Goal: Transaction & Acquisition: Purchase product/service

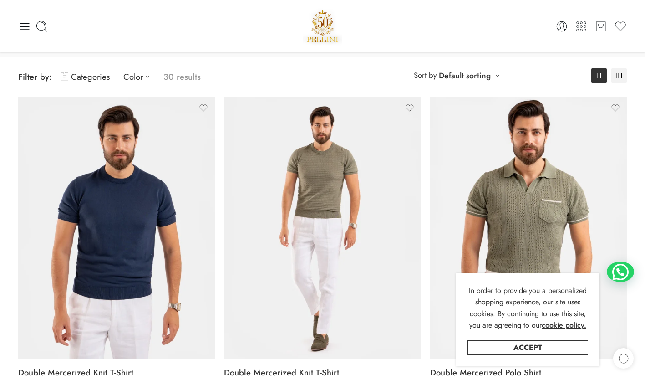
scroll to position [64, 0]
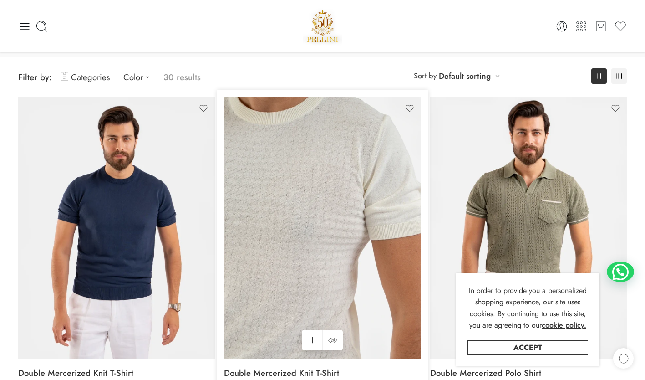
click at [289, 150] on img at bounding box center [322, 228] width 197 height 262
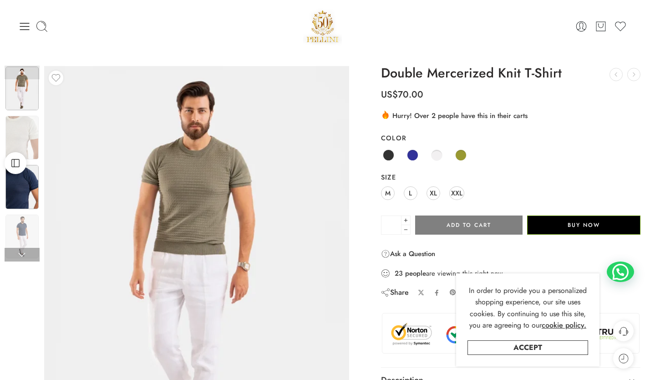
click at [35, 175] on img at bounding box center [21, 187] width 33 height 44
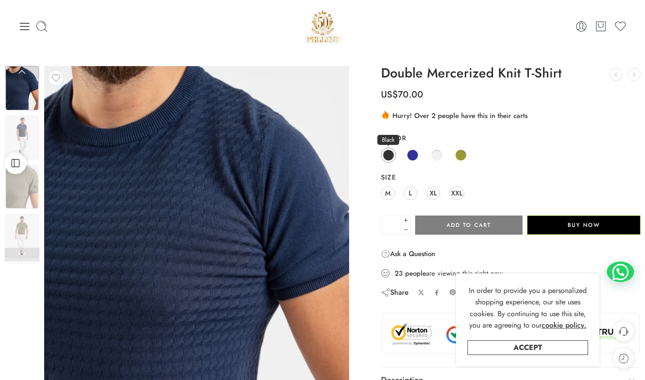
click at [391, 156] on span at bounding box center [388, 154] width 11 height 11
click at [412, 156] on span at bounding box center [412, 154] width 11 height 11
click at [437, 155] on span at bounding box center [436, 154] width 11 height 11
